Goal: Information Seeking & Learning: Learn about a topic

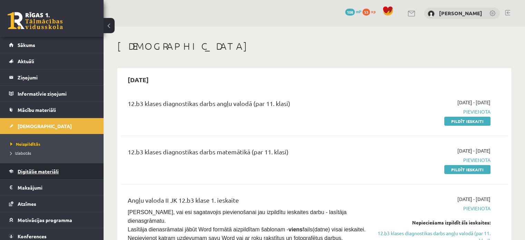
click at [31, 168] on span "Digitālie materiāli" at bounding box center [38, 171] width 41 height 6
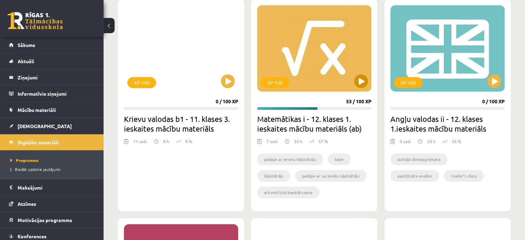
scroll to position [621, 0]
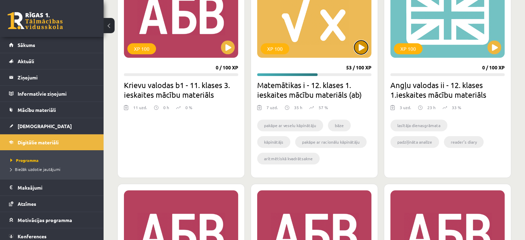
click at [366, 44] on button at bounding box center [361, 47] width 14 height 14
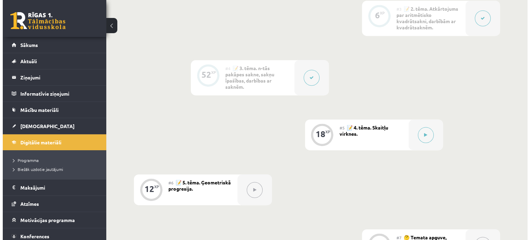
scroll to position [345, 0]
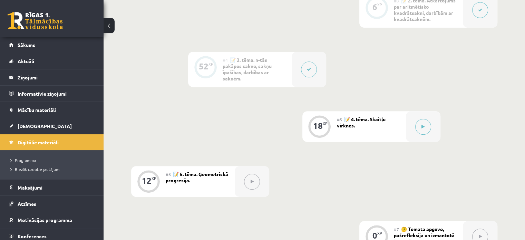
click at [308, 67] on icon at bounding box center [309, 69] width 4 height 4
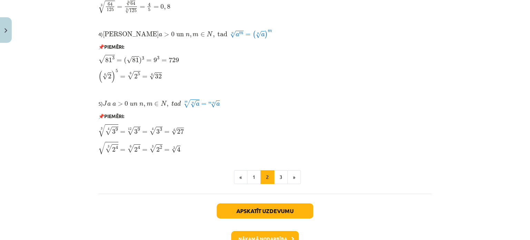
scroll to position [587, 0]
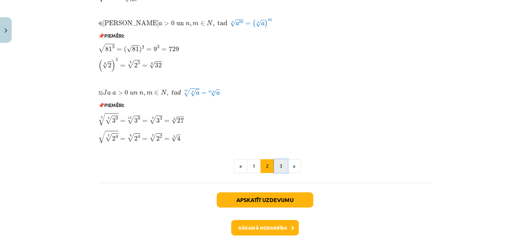
click at [279, 162] on button "3" at bounding box center [281, 166] width 14 height 14
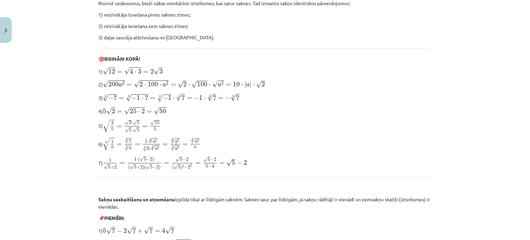
scroll to position [123, 0]
